Goal: Transaction & Acquisition: Purchase product/service

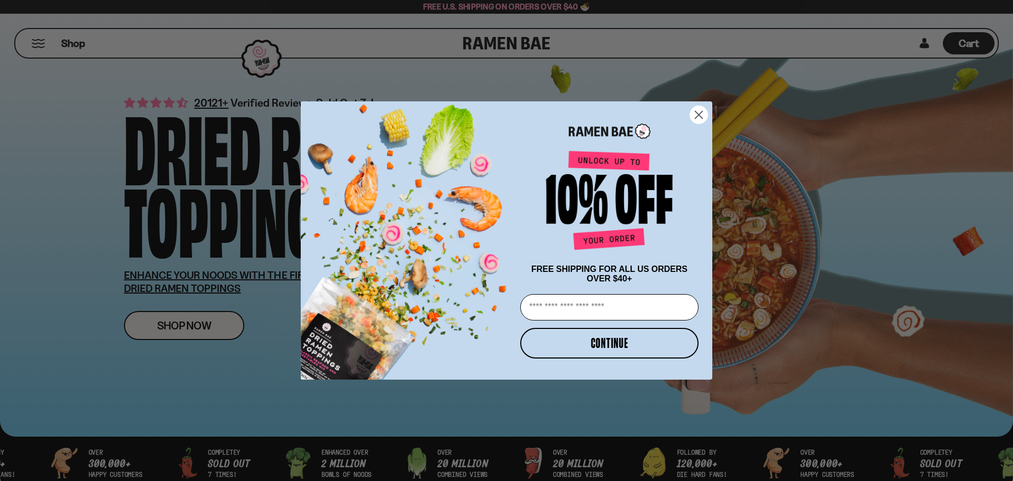
click at [696, 112] on circle "Close dialog" at bounding box center [698, 114] width 17 height 17
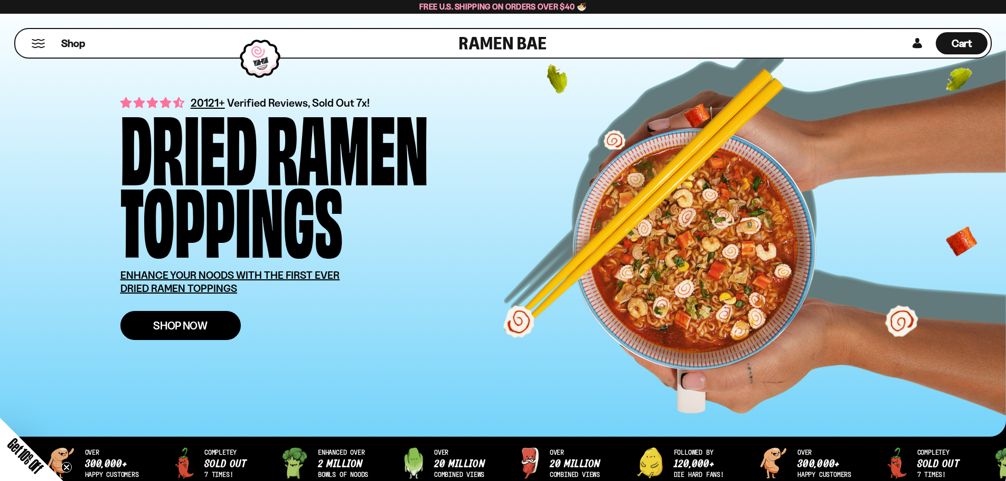
click at [165, 323] on span "Shop Now" at bounding box center [180, 325] width 54 height 11
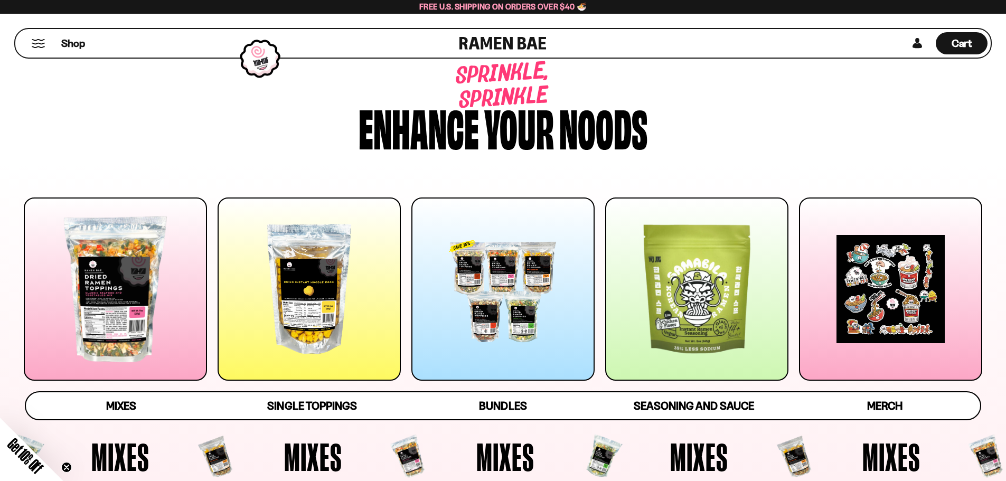
click at [302, 319] on div at bounding box center [308, 288] width 183 height 183
click at [146, 339] on div at bounding box center [115, 288] width 183 height 183
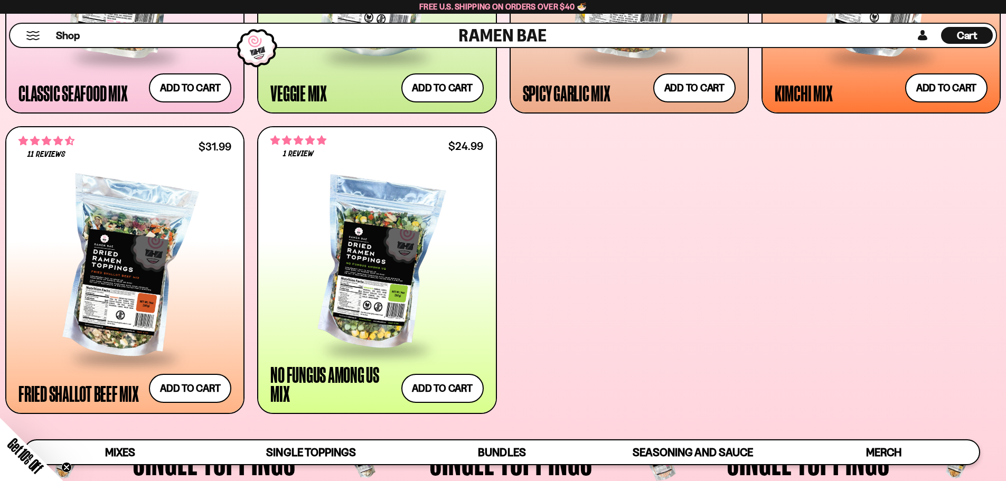
scroll to position [697, 0]
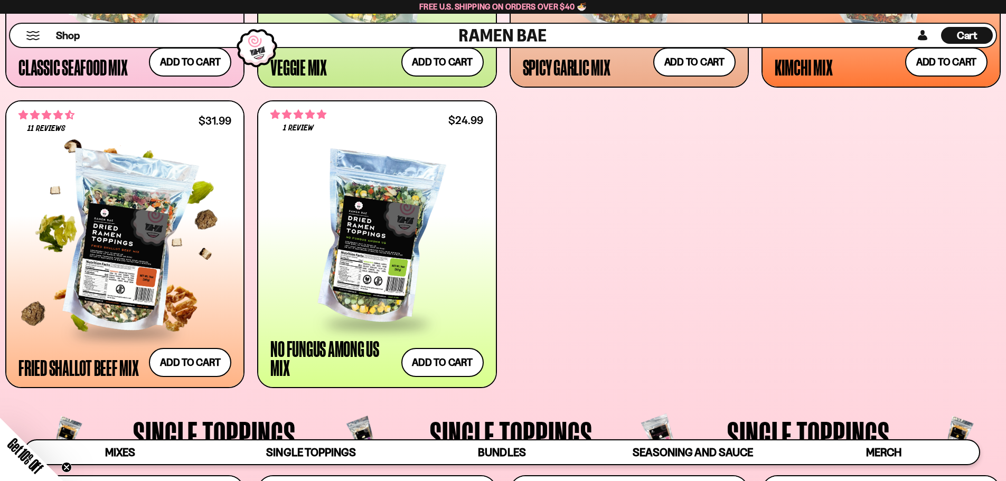
click at [114, 279] on div at bounding box center [124, 243] width 213 height 176
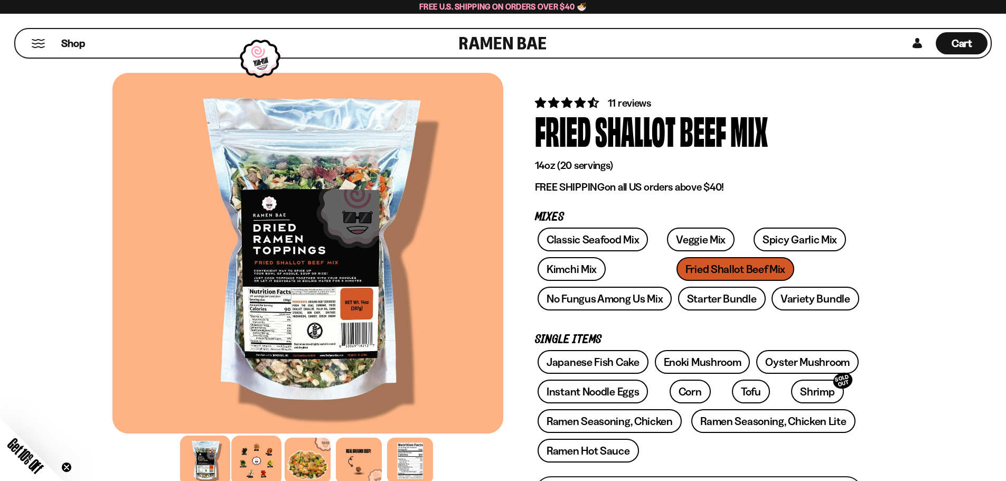
click at [257, 457] on div at bounding box center [256, 460] width 50 height 50
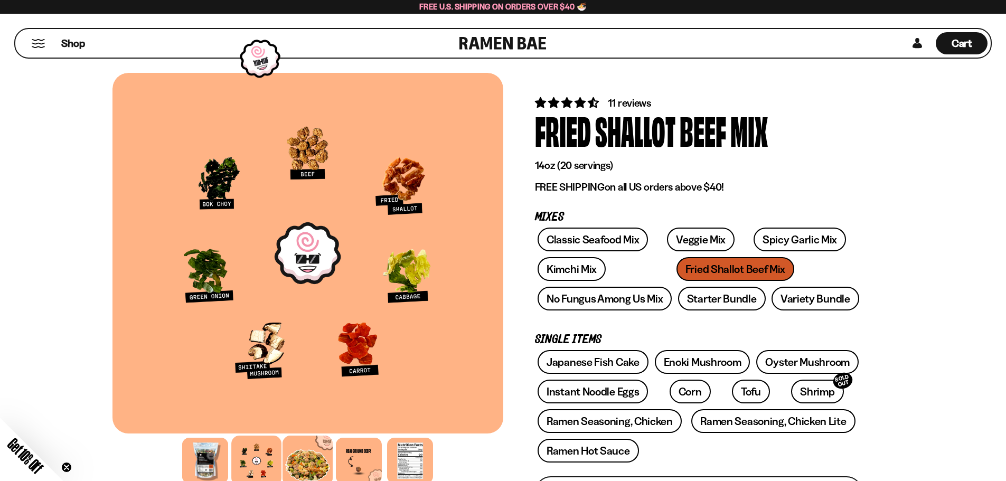
click at [310, 459] on div at bounding box center [307, 460] width 50 height 50
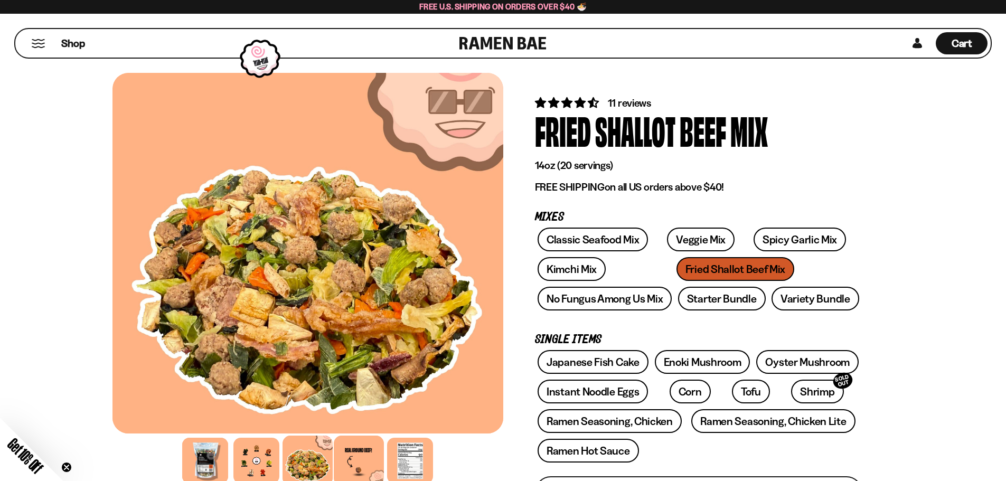
click at [348, 463] on div at bounding box center [359, 460] width 50 height 50
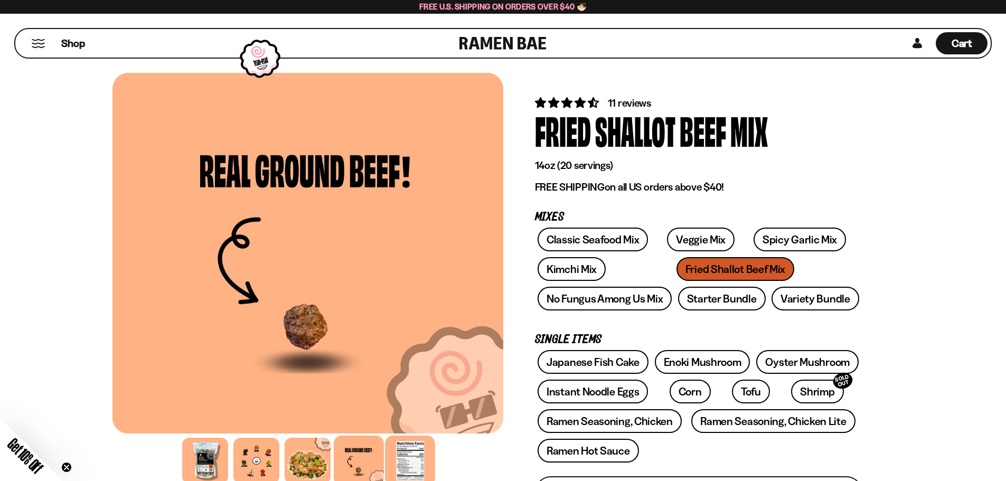
click at [414, 467] on div at bounding box center [410, 460] width 50 height 50
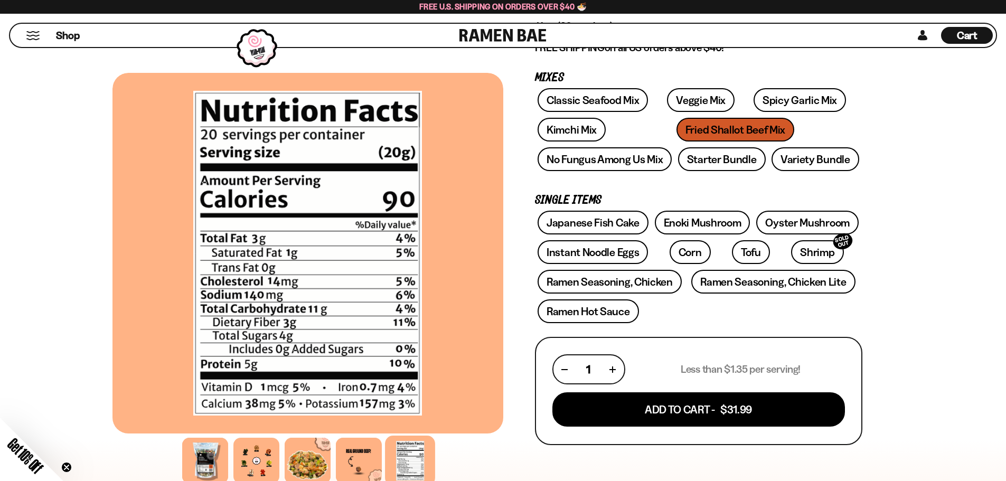
scroll to position [158, 0]
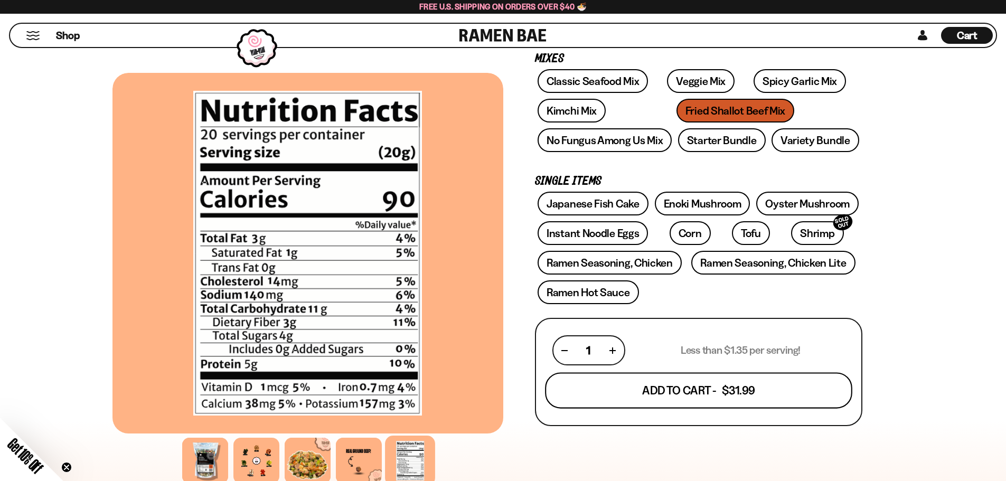
click at [692, 391] on button "Add To Cart - $31.99" at bounding box center [698, 391] width 307 height 36
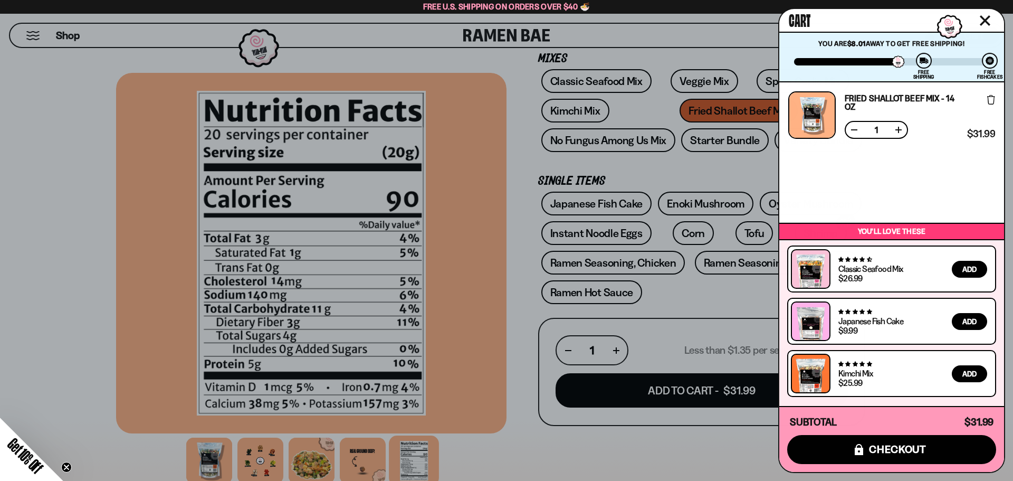
click at [520, 109] on div at bounding box center [506, 240] width 1013 height 481
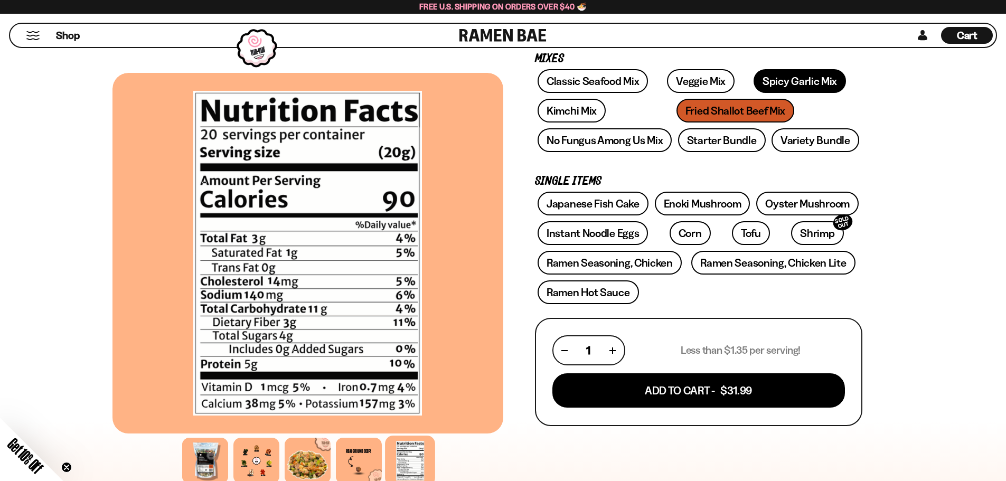
click at [753, 79] on link "Spicy Garlic Mix" at bounding box center [799, 81] width 92 height 24
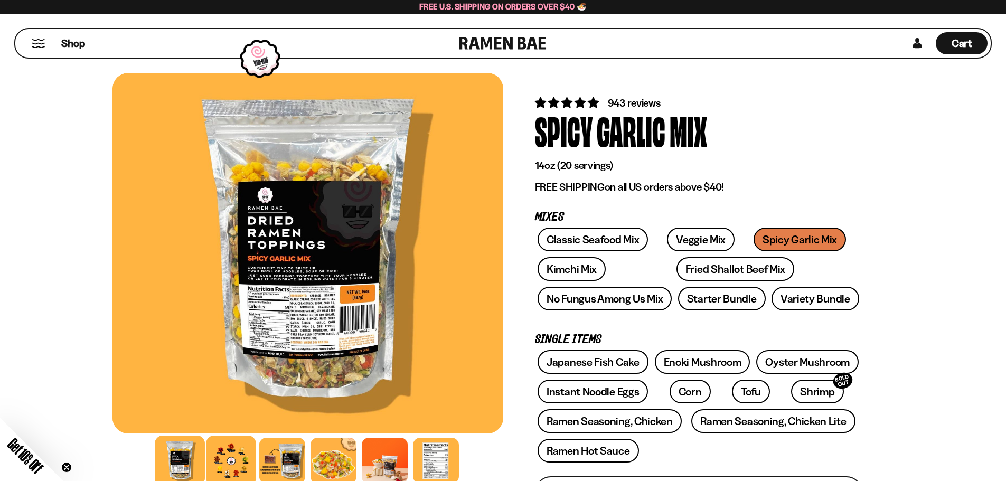
click at [218, 467] on div at bounding box center [231, 460] width 50 height 50
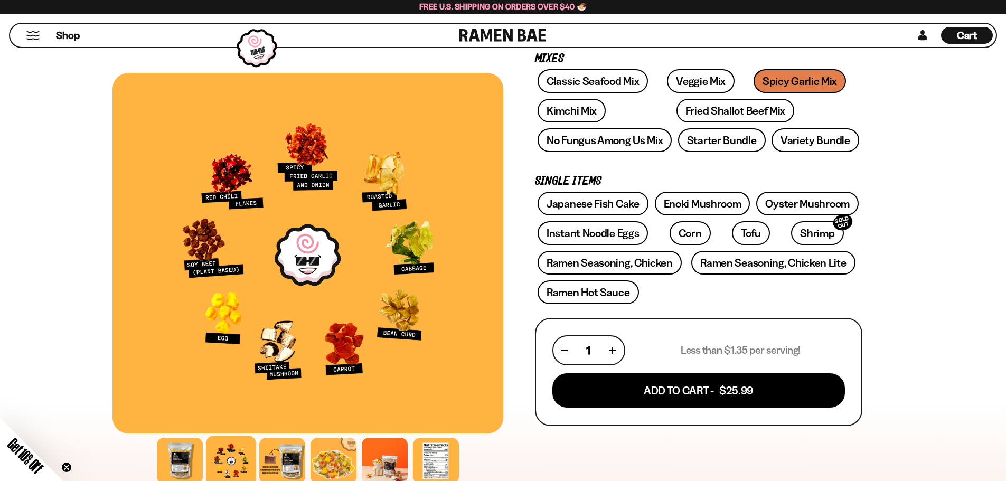
scroll to position [211, 0]
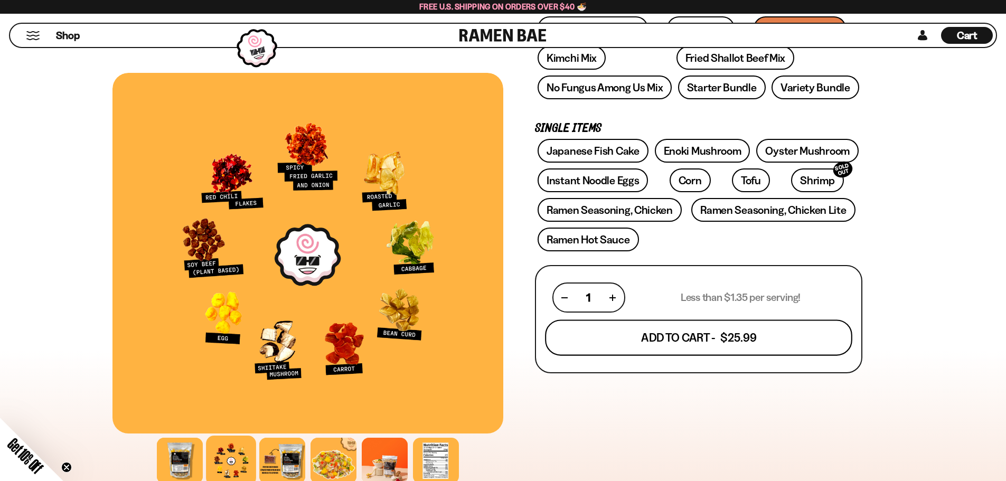
click at [721, 339] on button "Add To Cart - $25.99" at bounding box center [698, 338] width 307 height 36
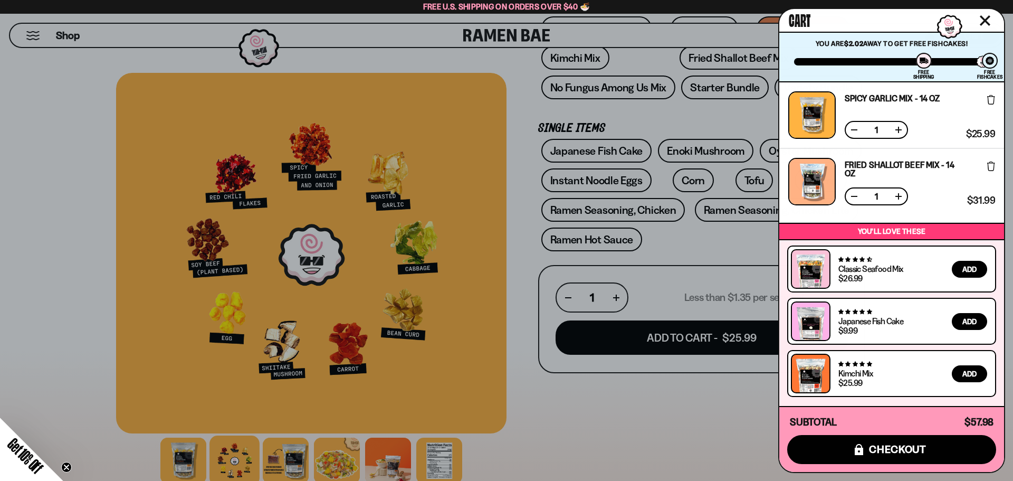
click at [984, 21] on icon "Close cart" at bounding box center [986, 21] width 10 height 10
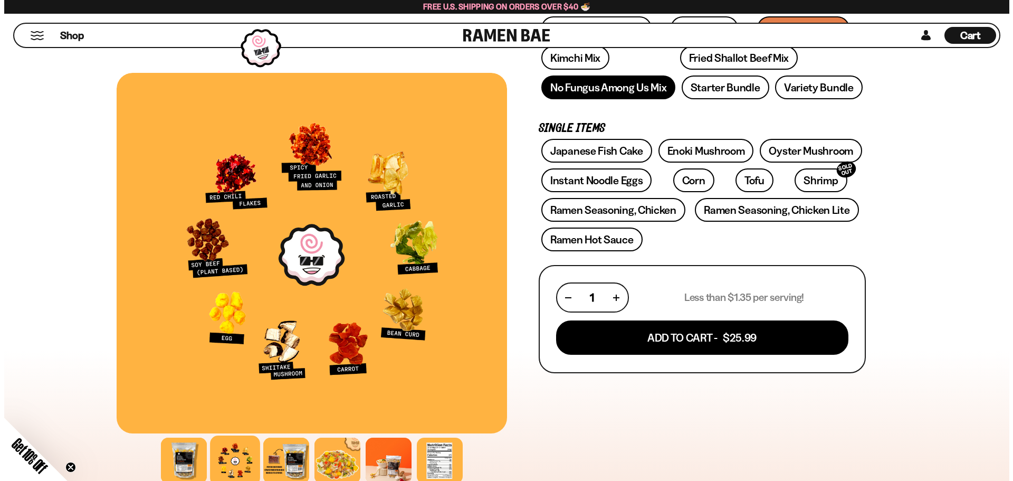
scroll to position [0, 0]
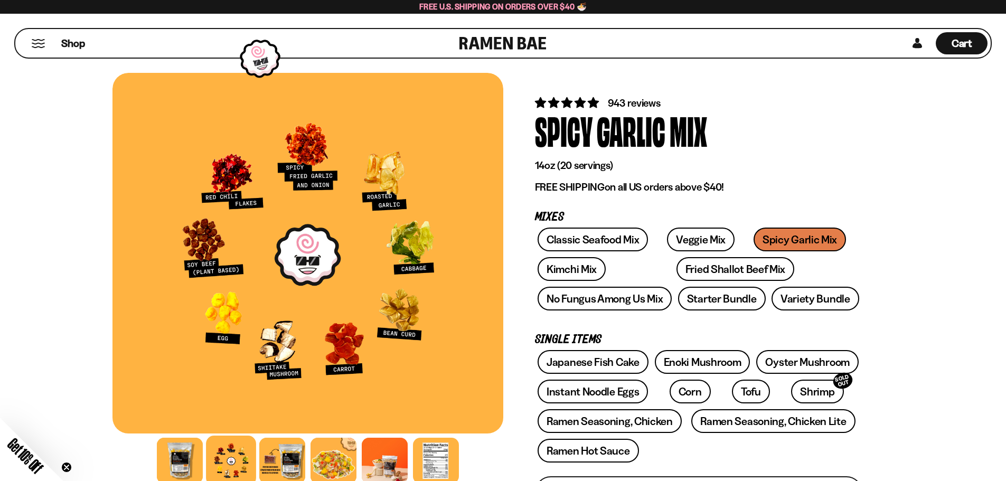
click at [35, 44] on button "Mobile Menu Trigger" at bounding box center [38, 43] width 14 height 9
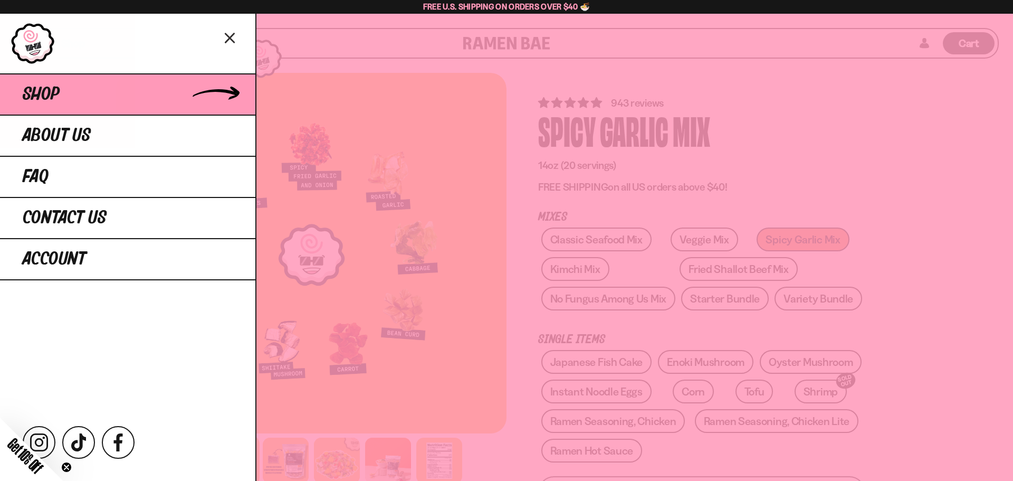
click at [225, 90] on link "Shop" at bounding box center [127, 93] width 255 height 41
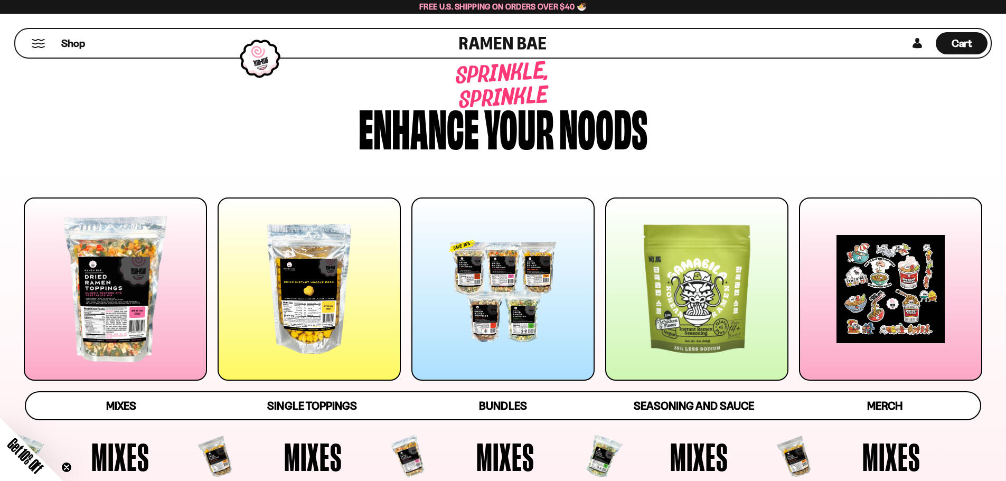
click at [711, 306] on div at bounding box center [696, 288] width 183 height 183
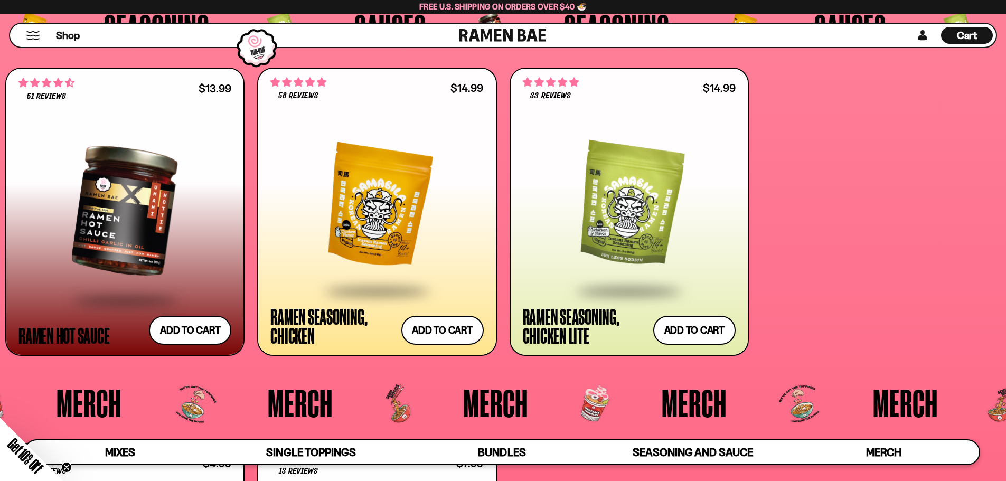
scroll to position [3009, 0]
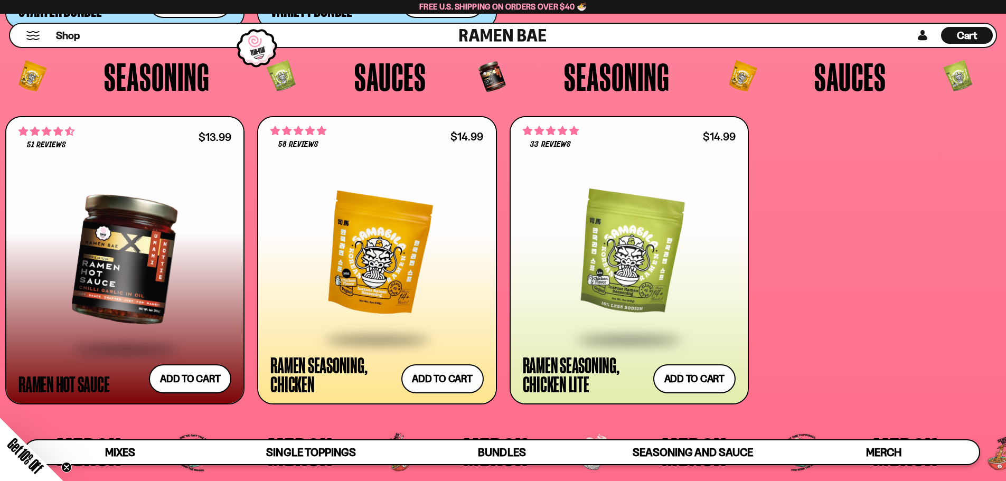
click at [658, 269] on div at bounding box center [629, 254] width 213 height 168
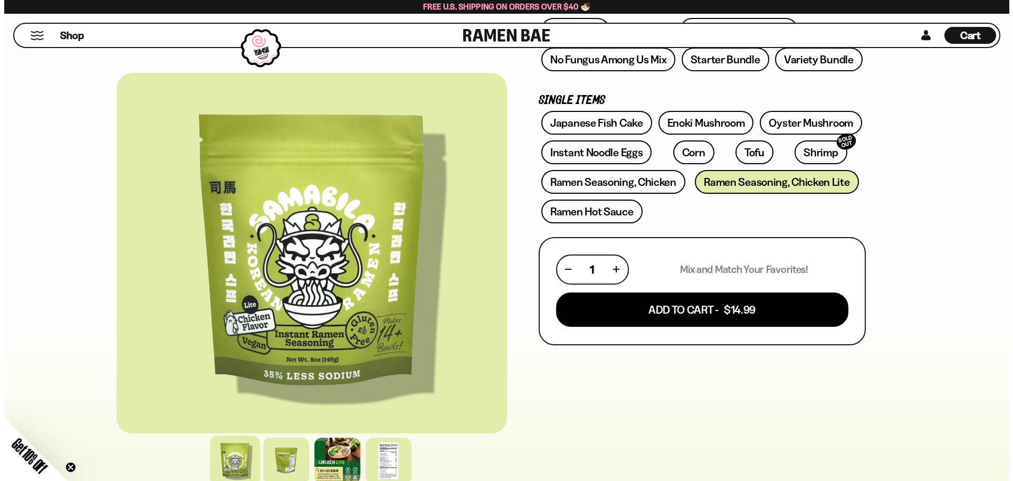
scroll to position [264, 0]
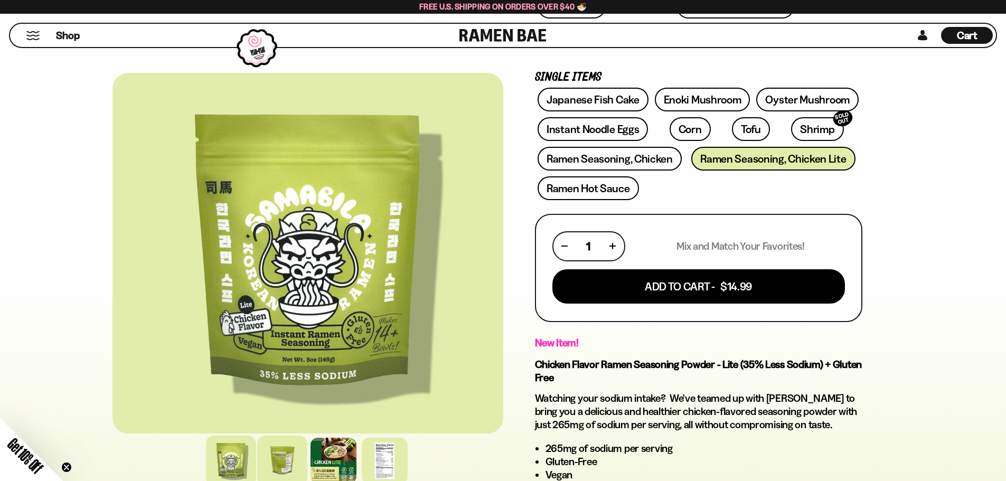
click at [279, 454] on div at bounding box center [282, 460] width 50 height 50
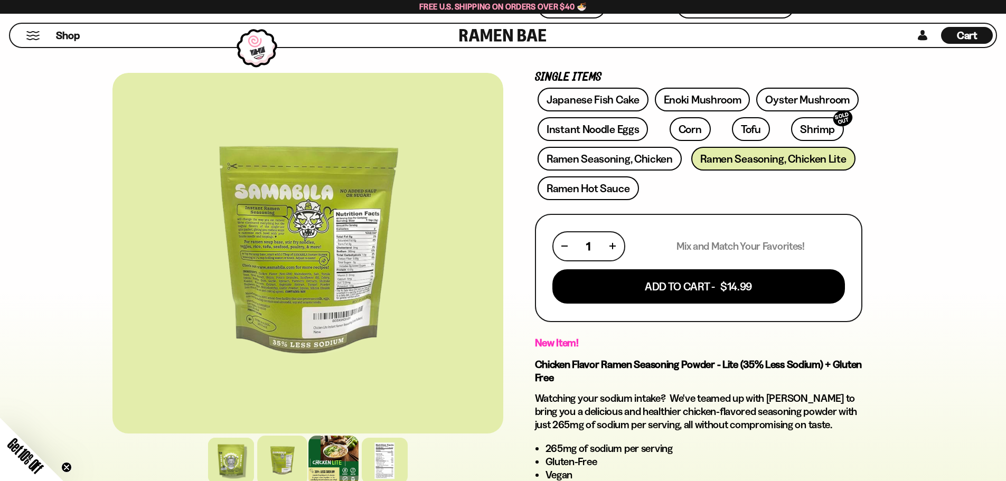
click at [342, 460] on div at bounding box center [333, 460] width 50 height 50
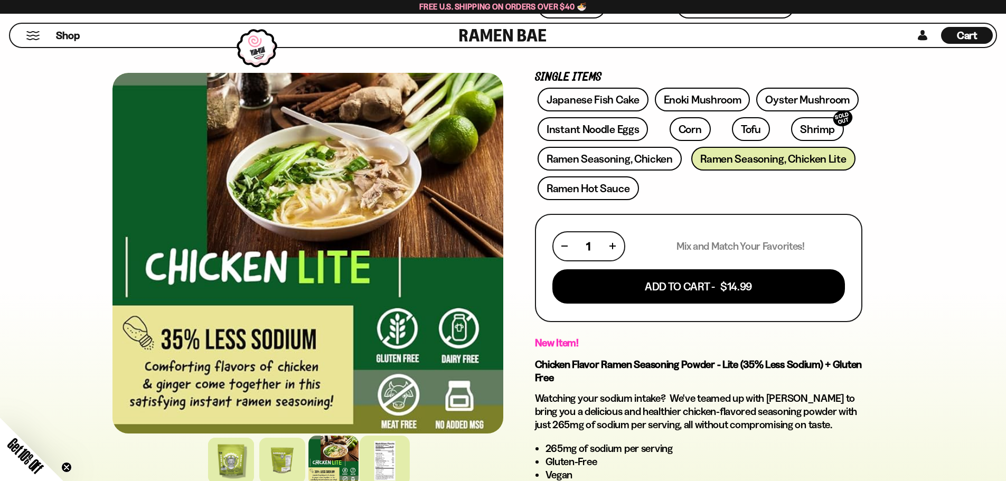
click at [381, 452] on div at bounding box center [384, 460] width 50 height 50
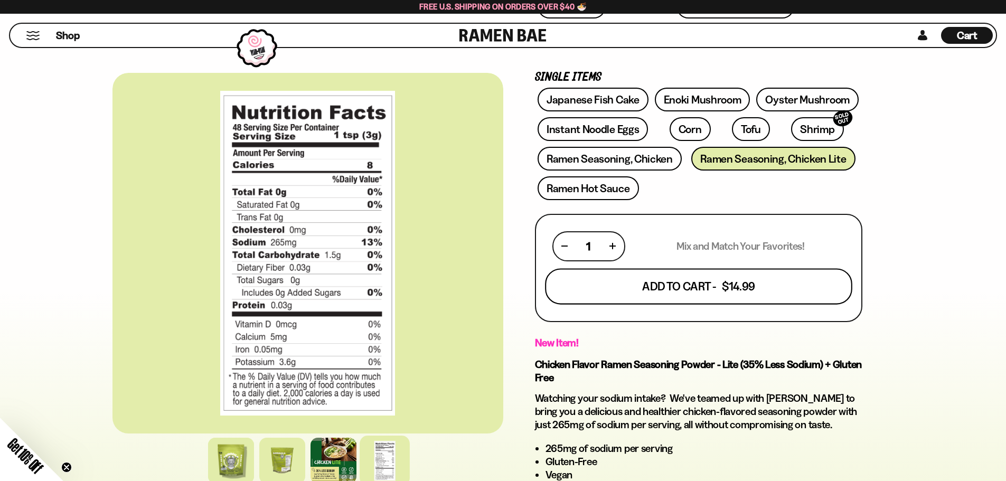
click at [737, 285] on button "Add To Cart - $14.99" at bounding box center [698, 286] width 307 height 36
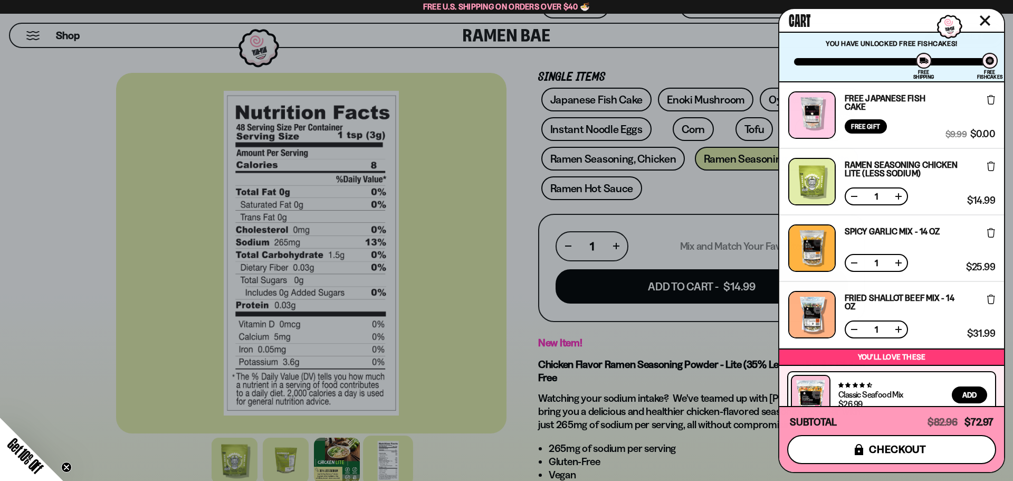
click at [885, 450] on span "checkout" at bounding box center [898, 449] width 58 height 12
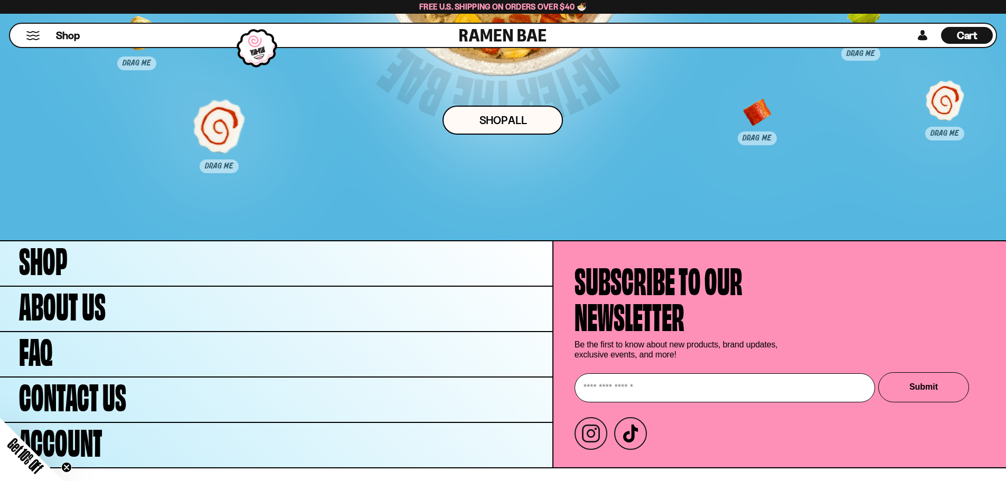
scroll to position [5679, 0]
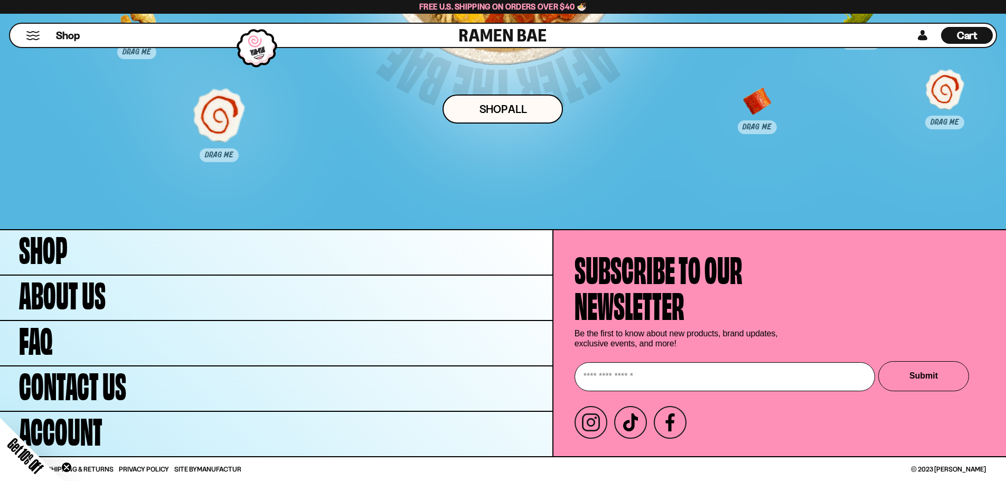
click at [20, 462] on span "Get 10% Off" at bounding box center [25, 455] width 41 height 41
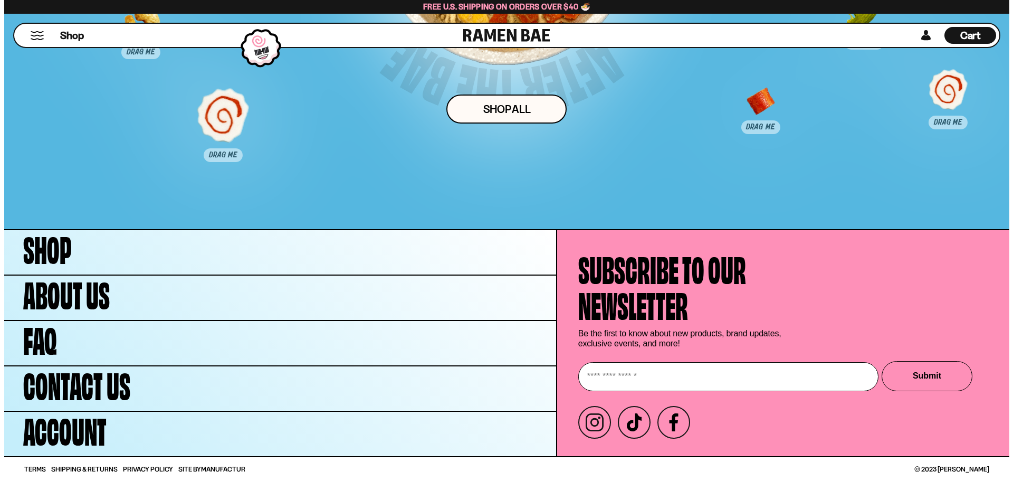
scroll to position [5683, 0]
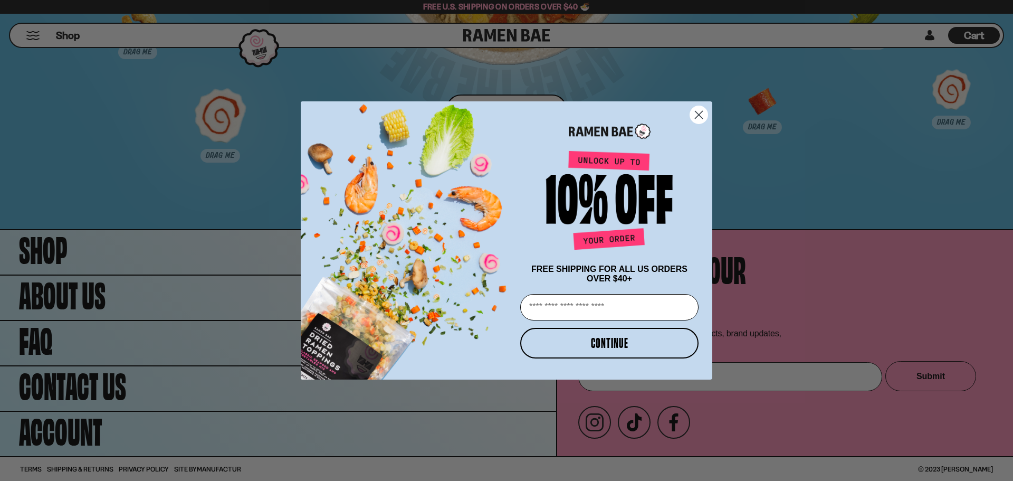
click at [635, 308] on input "Email" at bounding box center [609, 307] width 178 height 26
type input "**********"
click at [622, 346] on button "CONTINUE" at bounding box center [609, 343] width 178 height 31
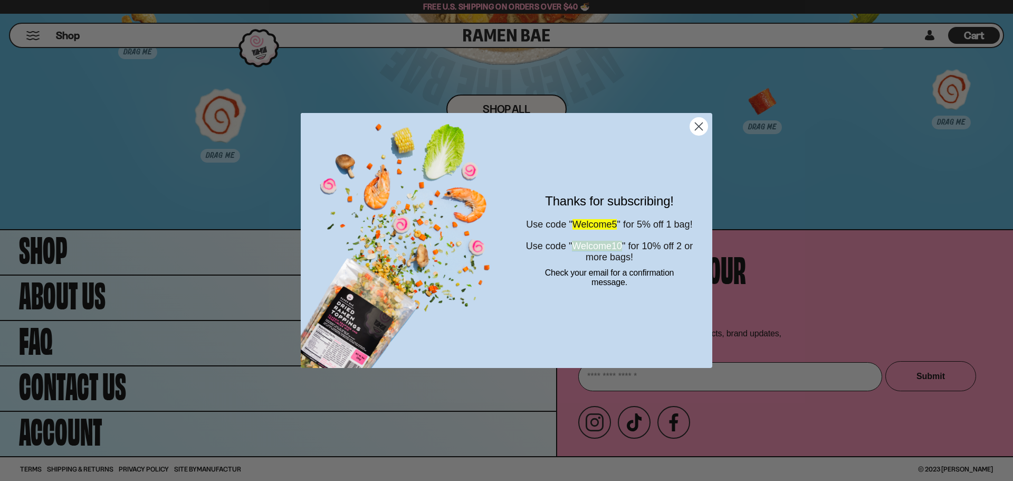
drag, startPoint x: 585, startPoint y: 257, endPoint x: 641, endPoint y: 256, distance: 56.0
click at [622, 251] on span "Welcome10" at bounding box center [597, 246] width 50 height 11
copy span "Welcome10"
click at [694, 125] on circle "Close dialog" at bounding box center [698, 126] width 17 height 17
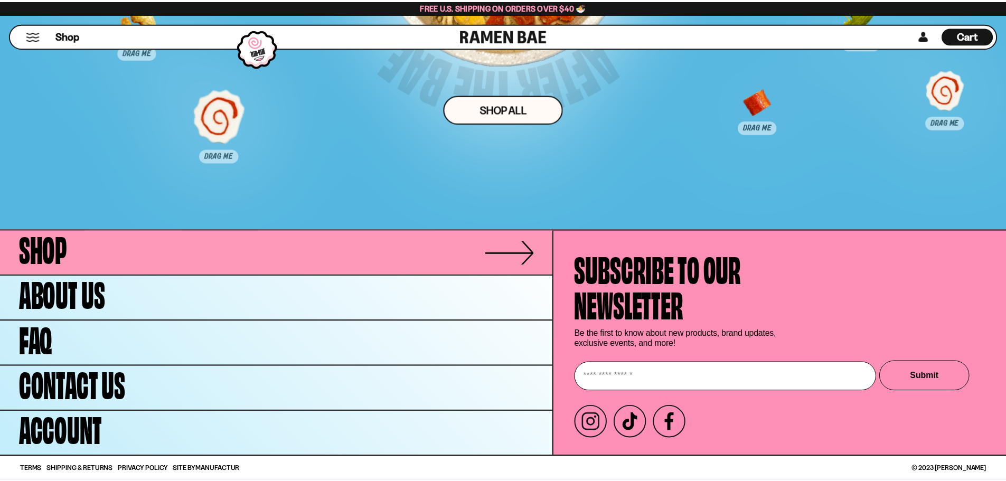
scroll to position [5678, 0]
